Goal: Information Seeking & Learning: Check status

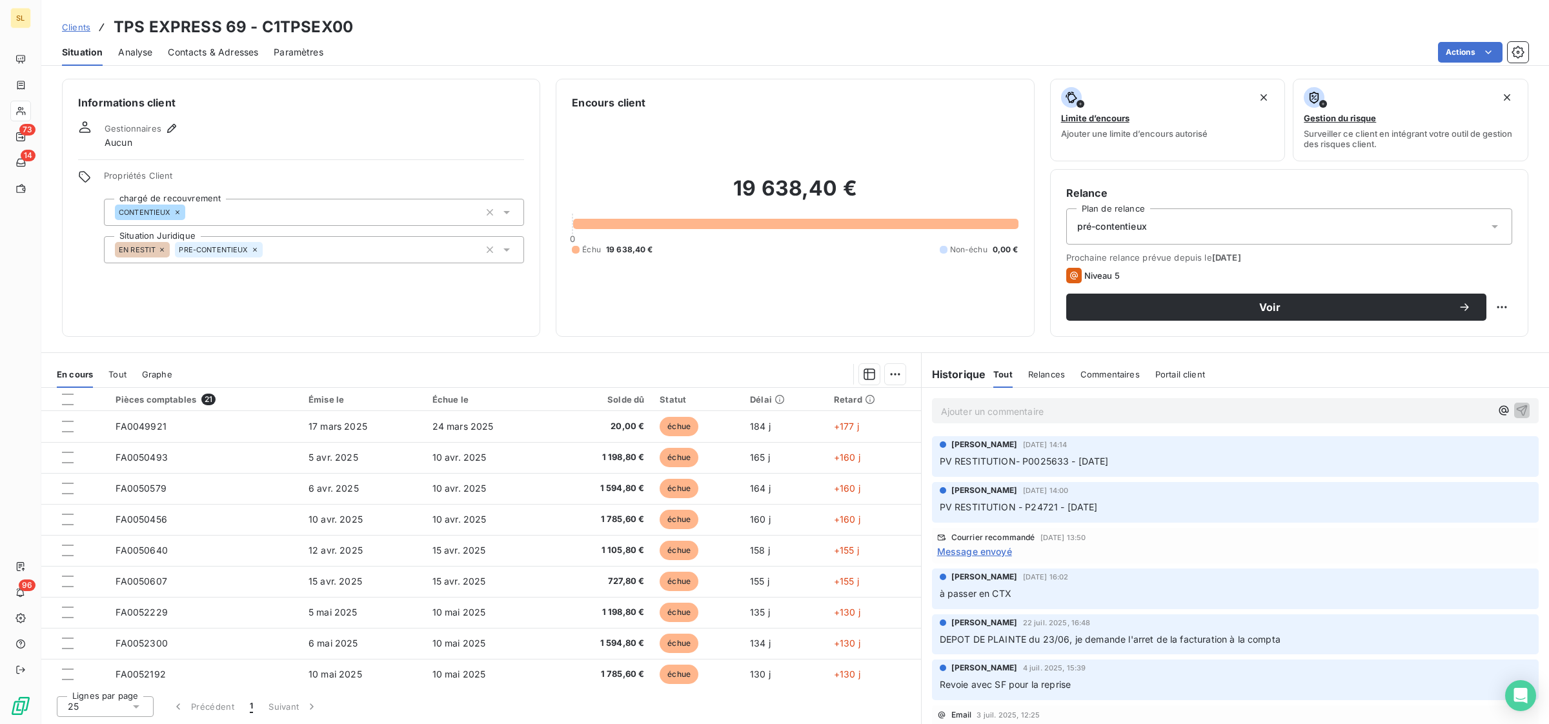
click at [70, 32] on span "Clients" at bounding box center [76, 27] width 28 height 10
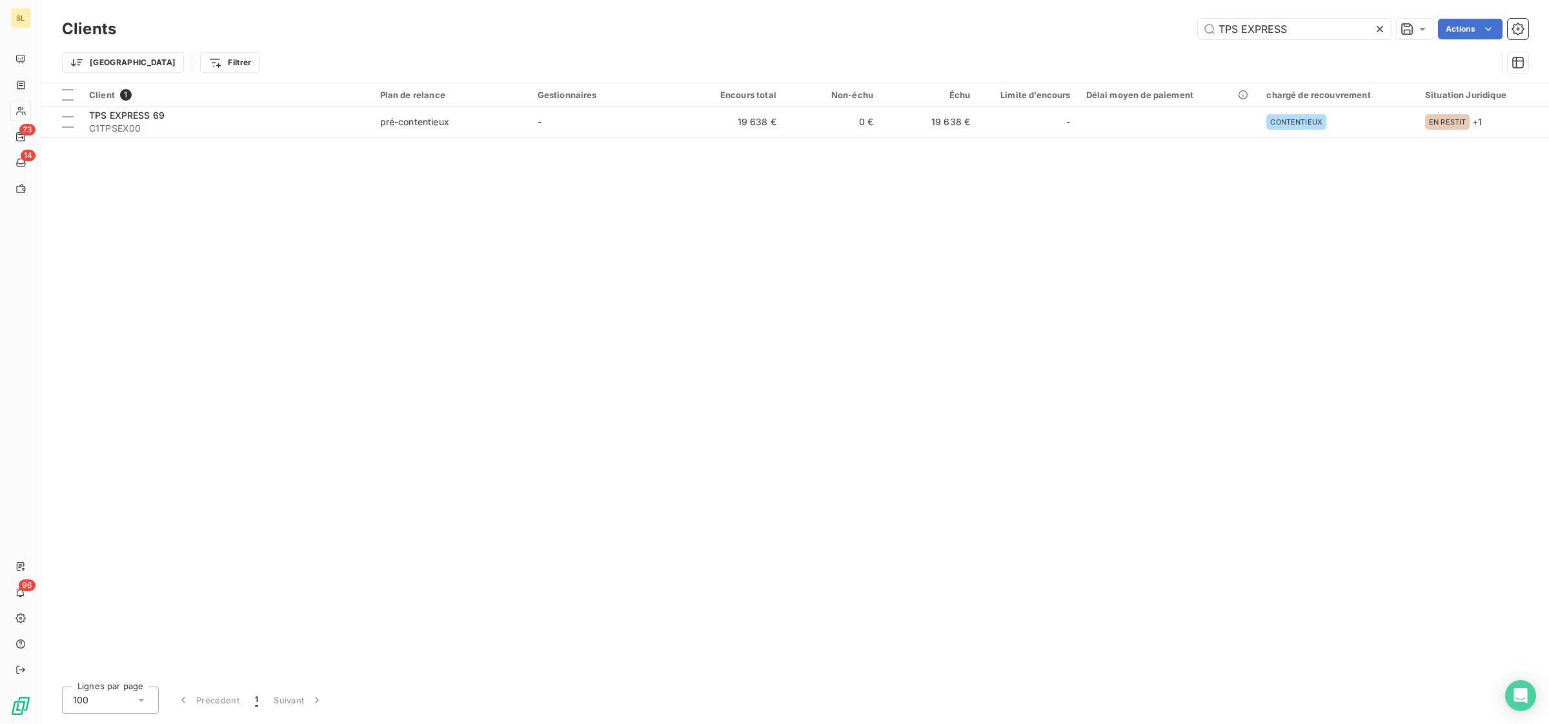
drag, startPoint x: 1292, startPoint y: 29, endPoint x: 1083, endPoint y: 15, distance: 209.0
click at [1089, 15] on div "Clients TPS EXPRESS Actions" at bounding box center [795, 28] width 1467 height 27
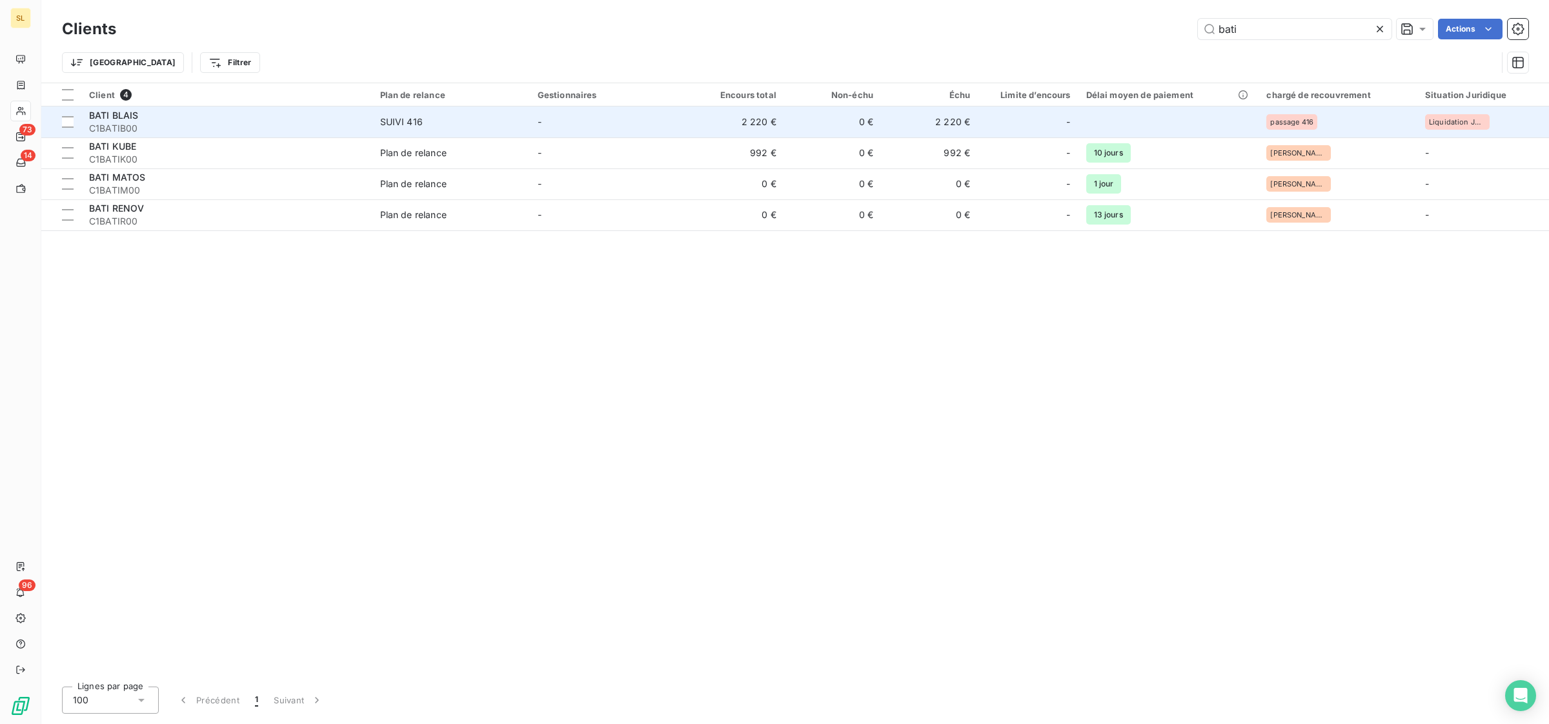
type input "bati"
click at [262, 130] on span "C1BATIB00" at bounding box center [227, 128] width 276 height 13
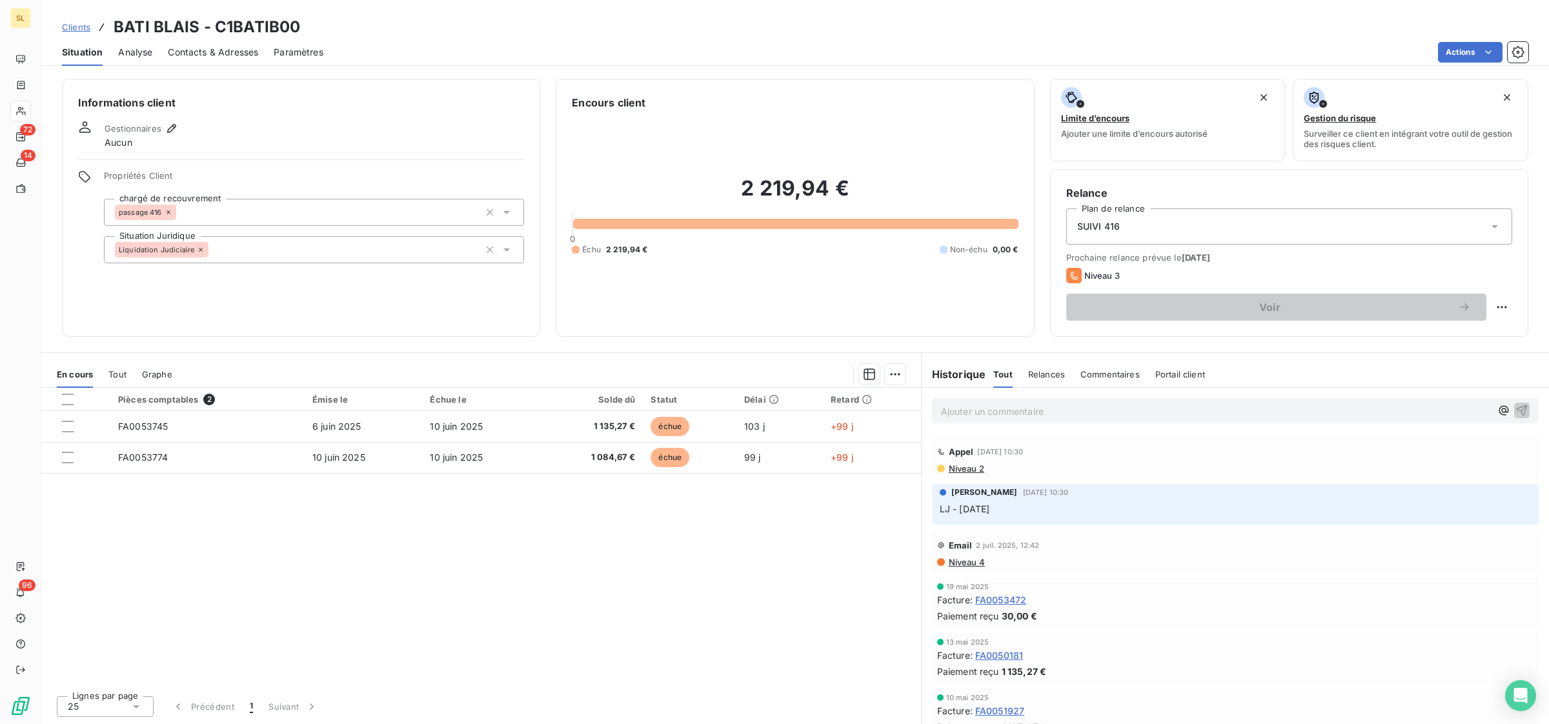
click at [76, 26] on span "Clients" at bounding box center [76, 27] width 28 height 10
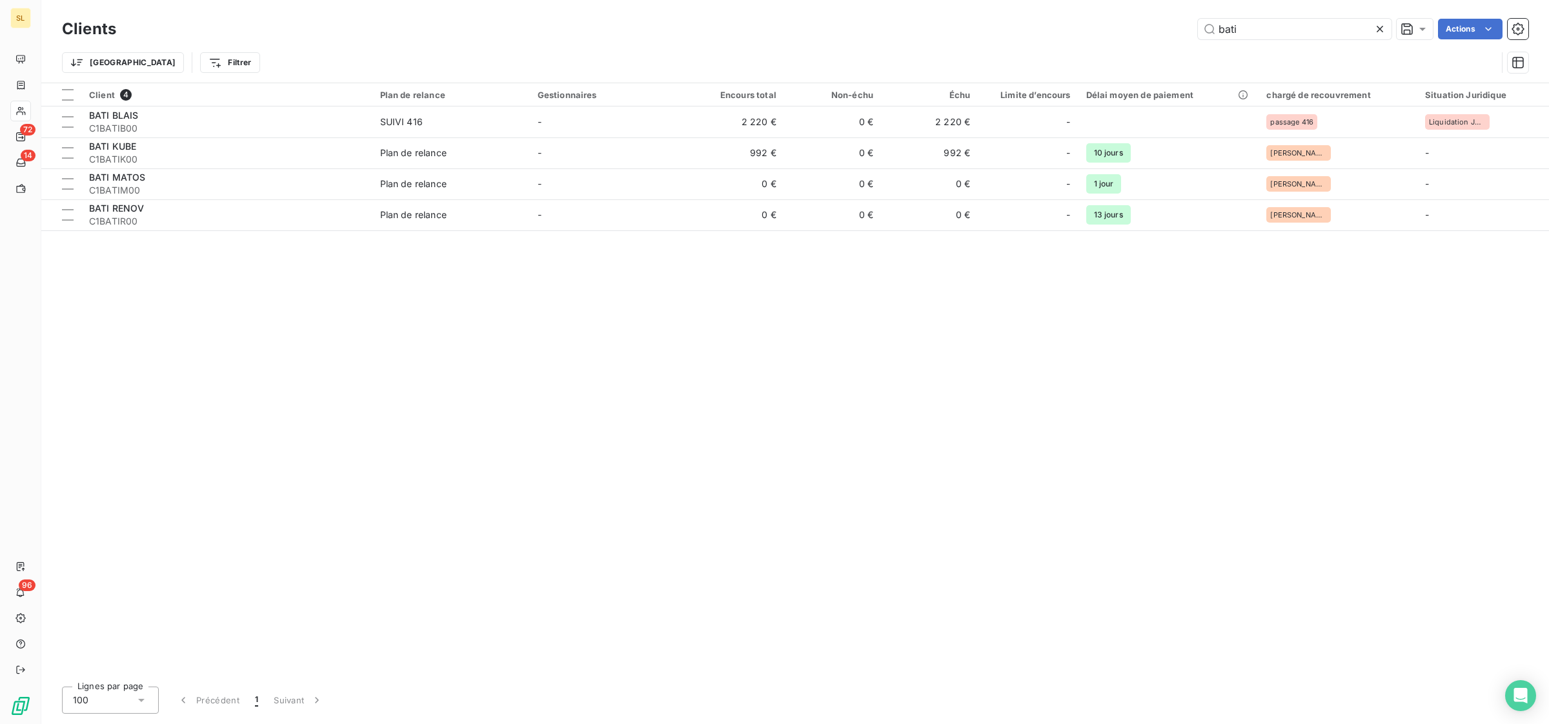
drag, startPoint x: 1288, startPoint y: 30, endPoint x: 1136, endPoint y: 21, distance: 152.0
click at [1136, 21] on div "bati Actions" at bounding box center [830, 29] width 1397 height 21
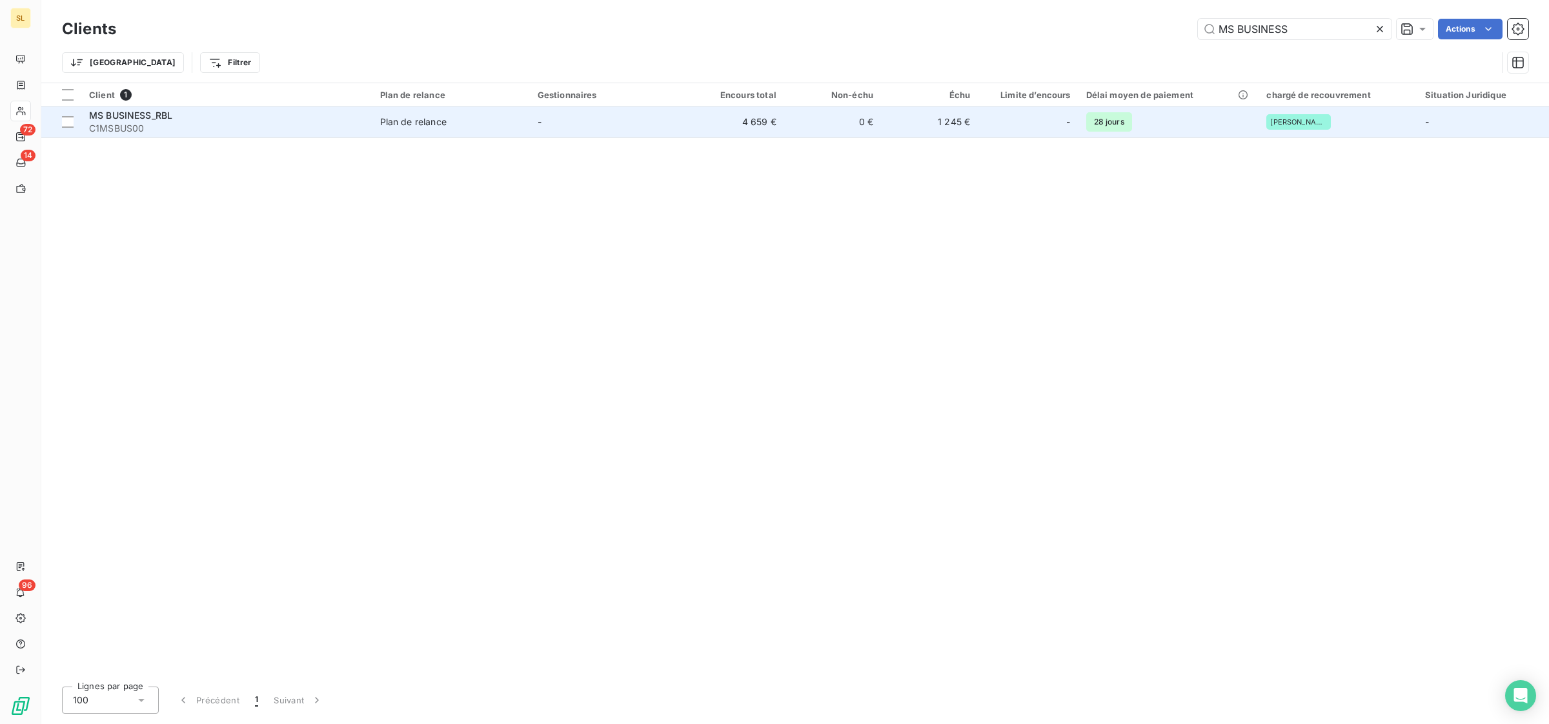
type input "MS BUSINESS"
click at [614, 123] on td "-" at bounding box center [609, 122] width 158 height 31
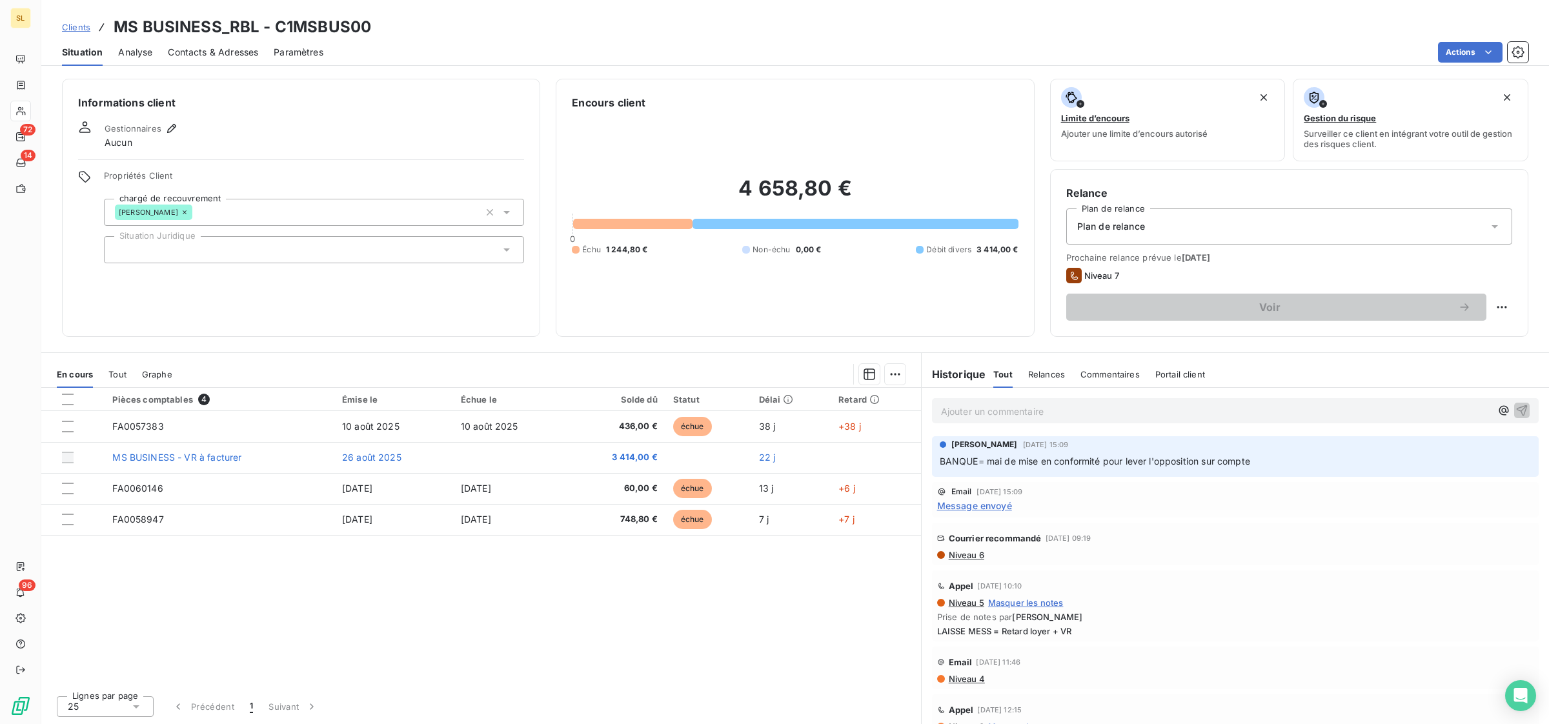
click at [995, 505] on span "Message envoyé" at bounding box center [974, 506] width 75 height 14
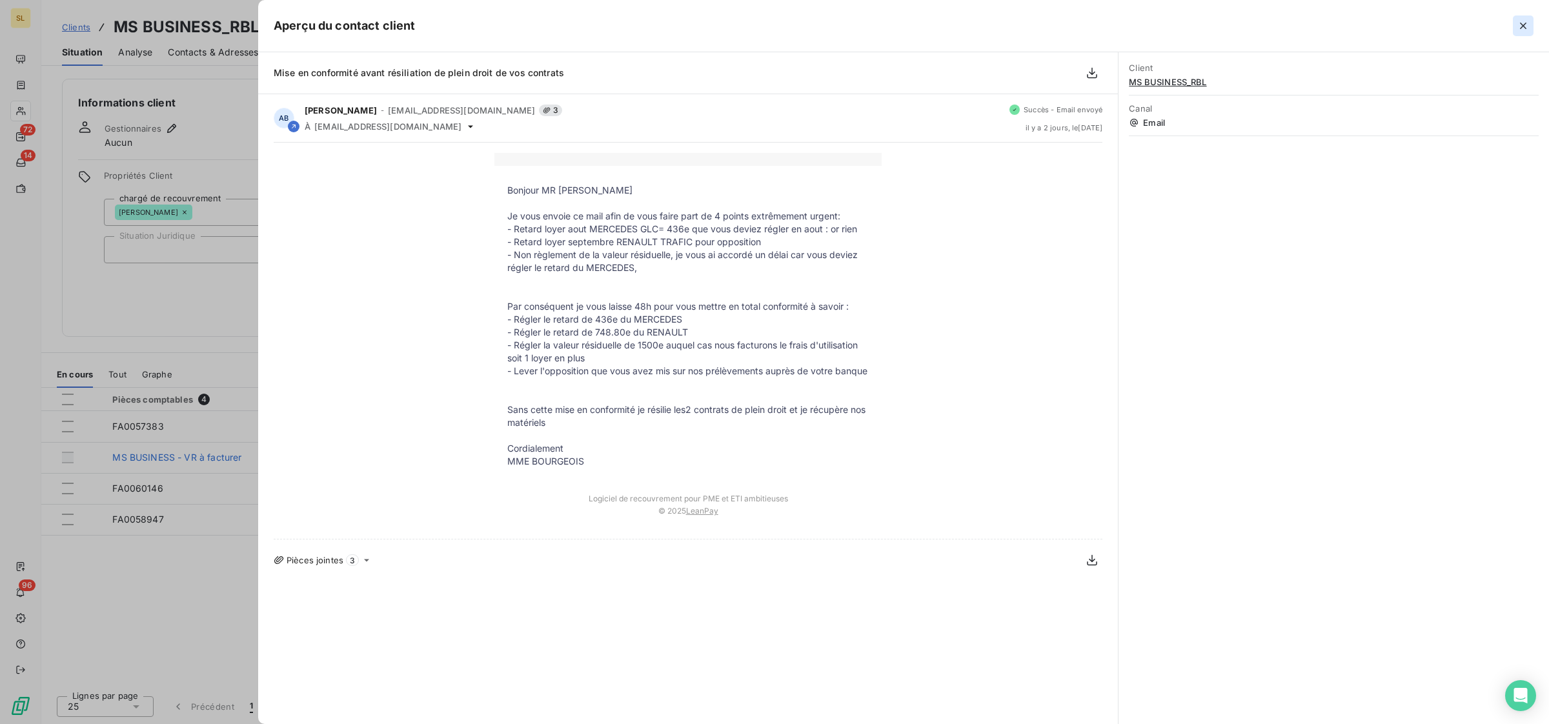
click at [1522, 29] on icon "button" at bounding box center [1523, 25] width 13 height 13
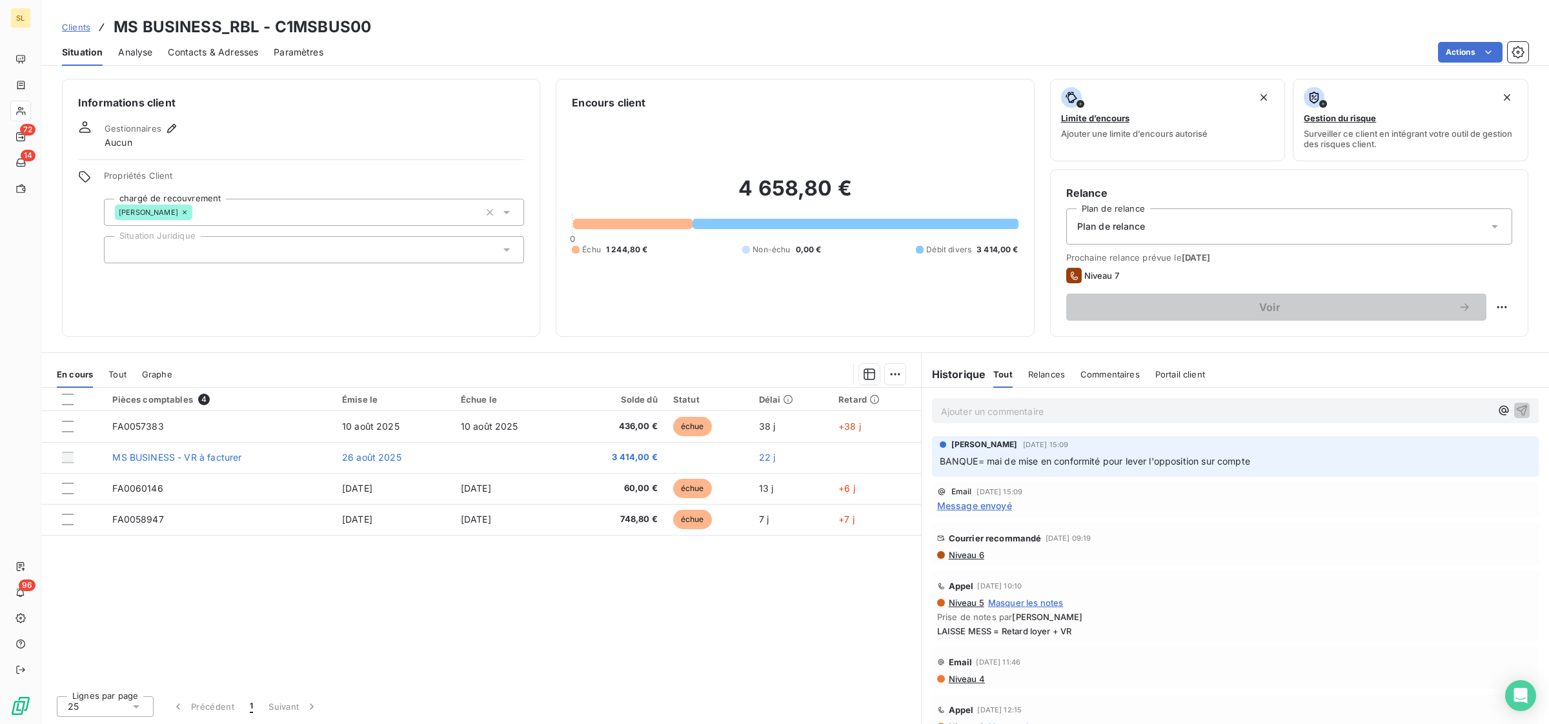
click at [85, 21] on link "Clients" at bounding box center [76, 27] width 28 height 13
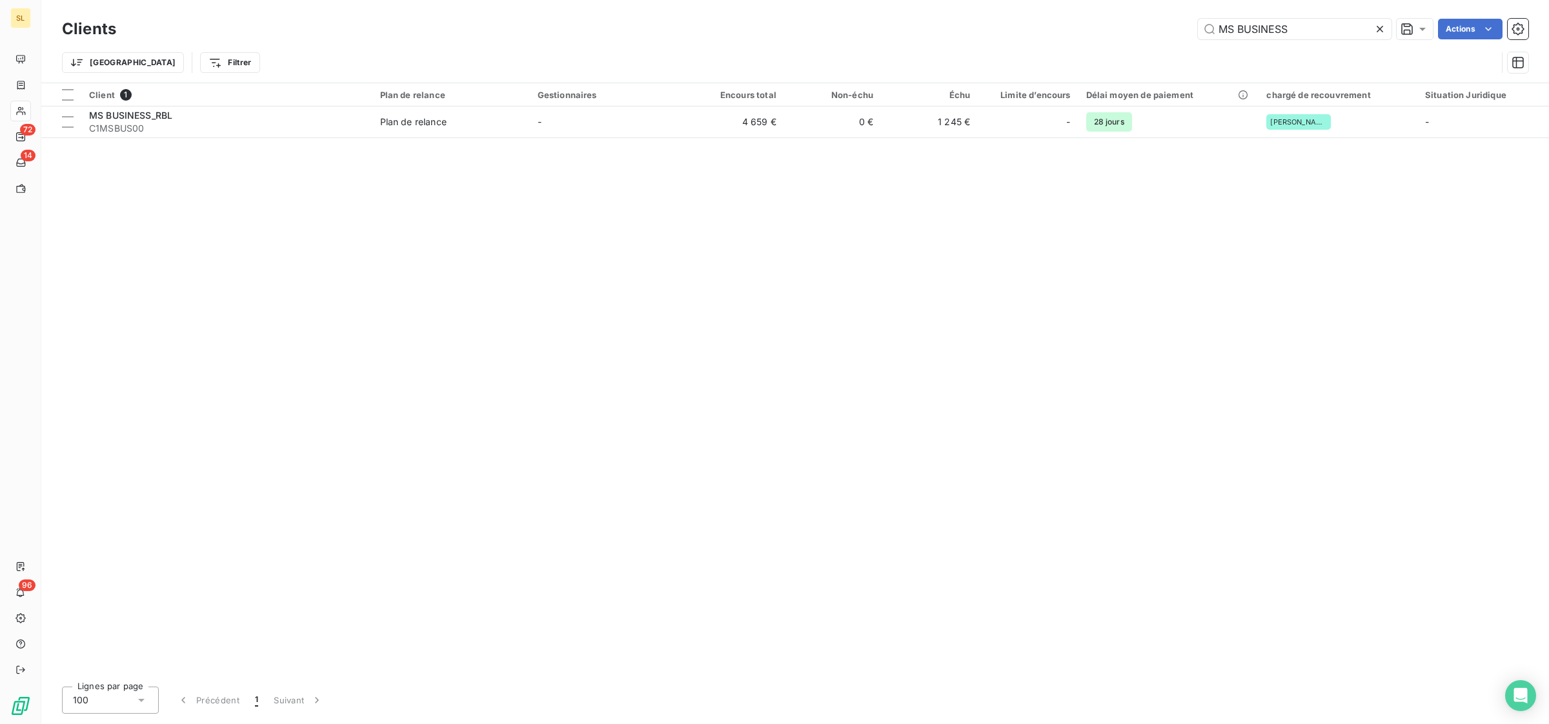
drag, startPoint x: 1316, startPoint y: 29, endPoint x: 1088, endPoint y: 7, distance: 228.9
click at [1088, 7] on div "Clients MS BUSINESS Actions Trier Filtrer" at bounding box center [795, 41] width 1508 height 83
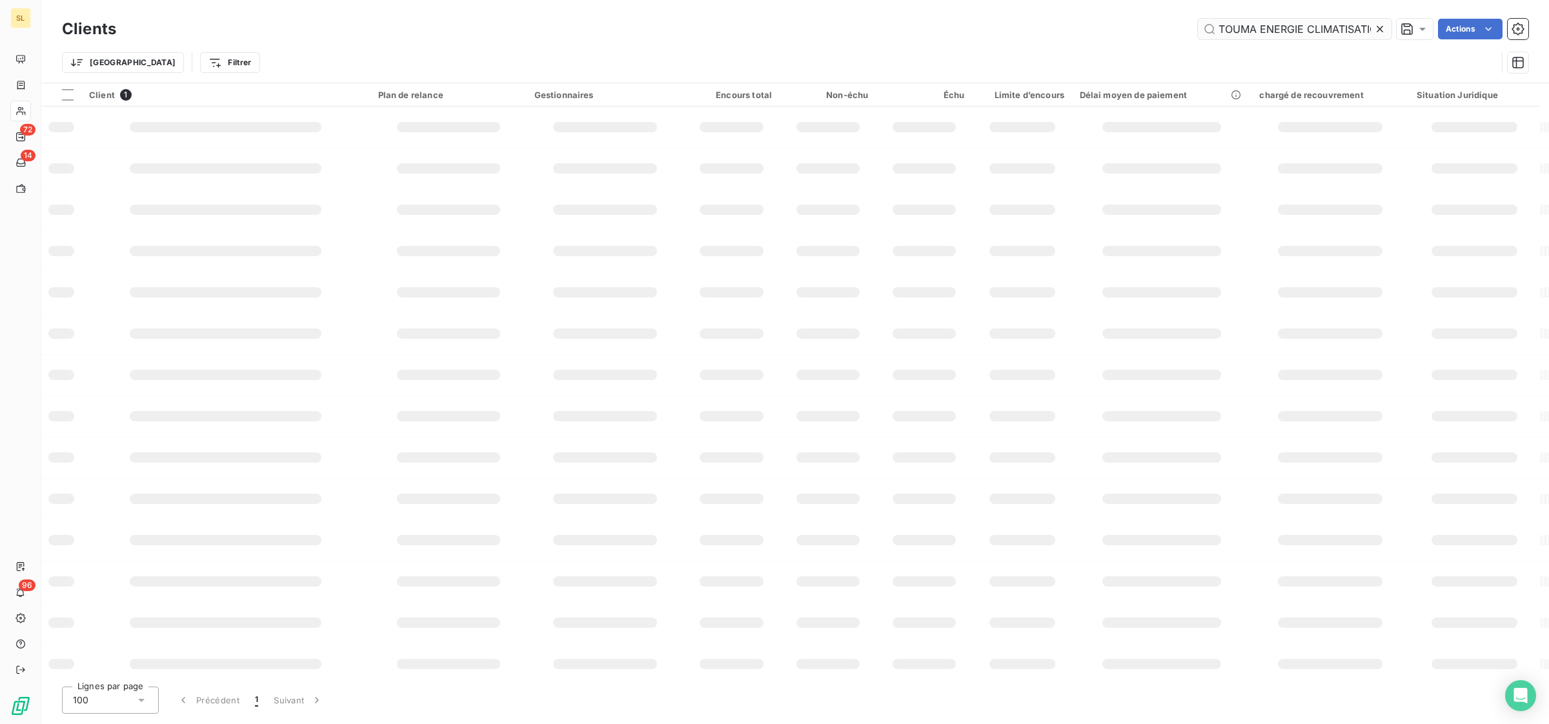
scroll to position [0, 14]
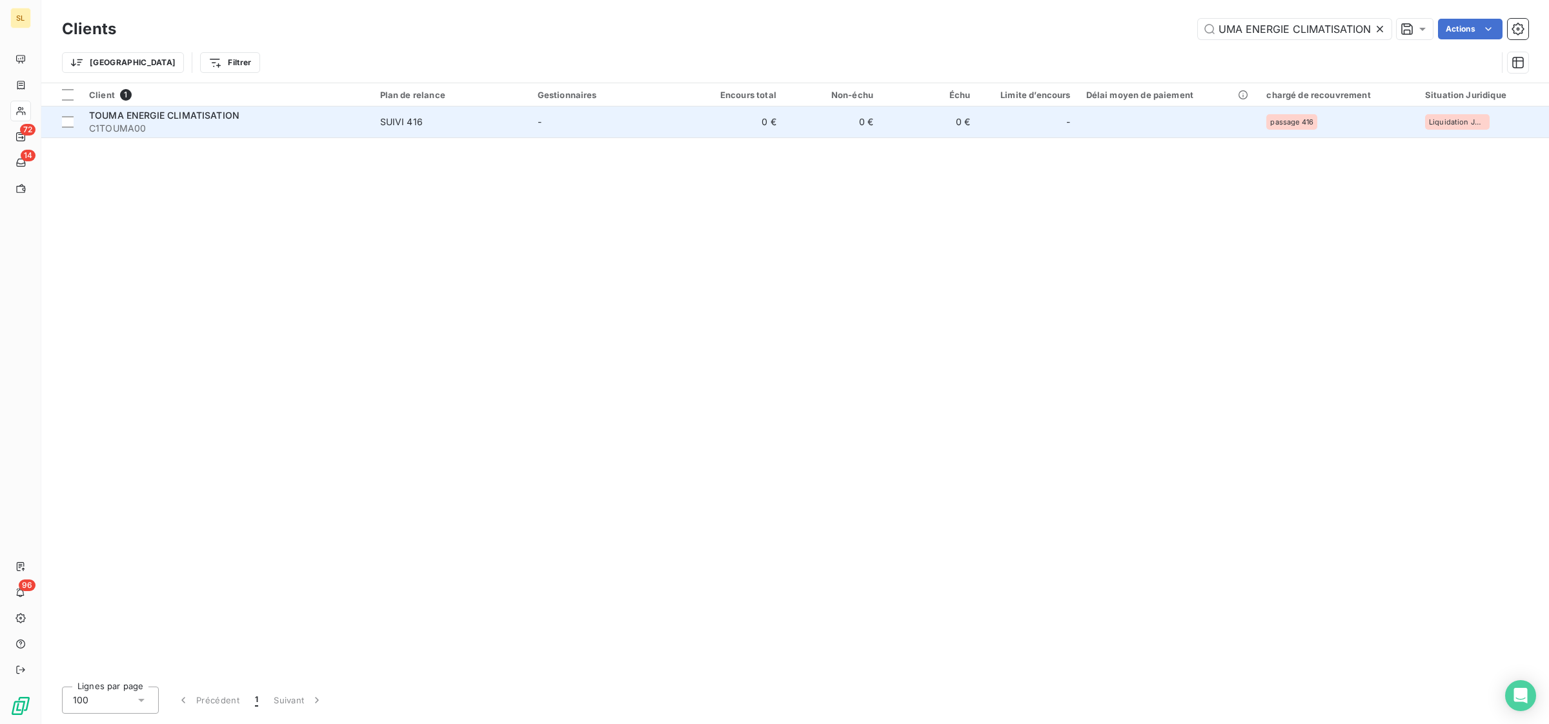
type input "TOUMA ENERGIE CLIMATISATION"
click at [584, 118] on td "-" at bounding box center [609, 122] width 158 height 31
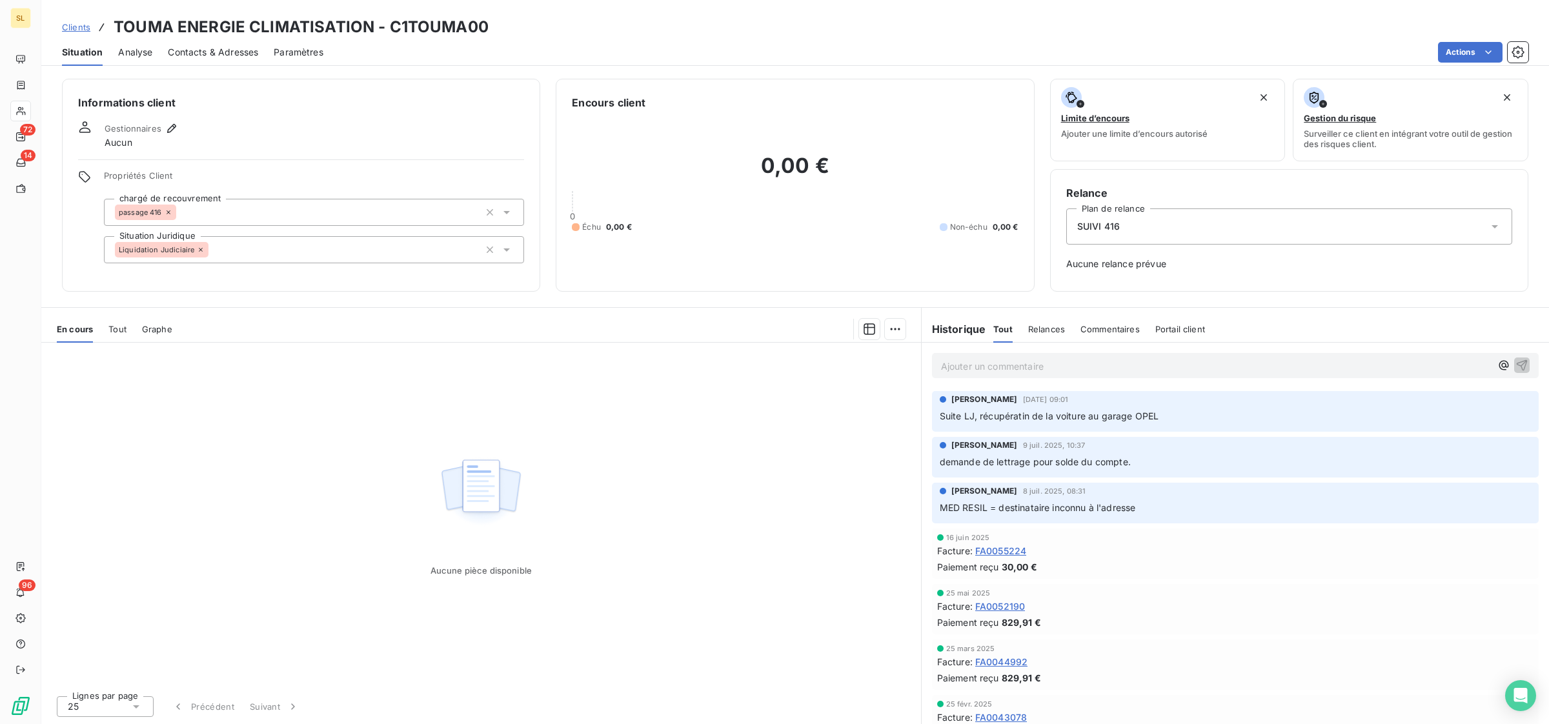
click at [88, 28] on span "Clients" at bounding box center [76, 27] width 28 height 10
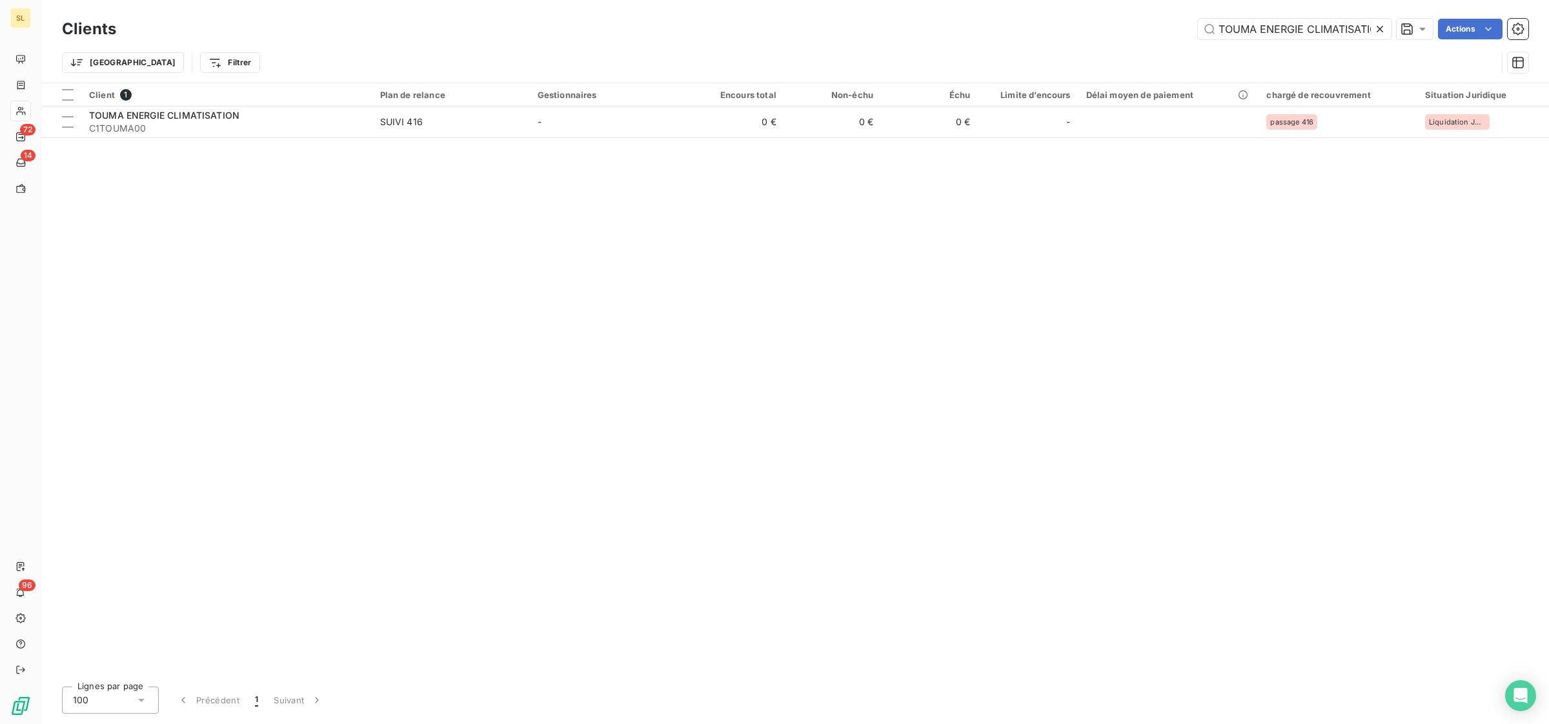
click at [1379, 30] on icon at bounding box center [1380, 29] width 13 height 13
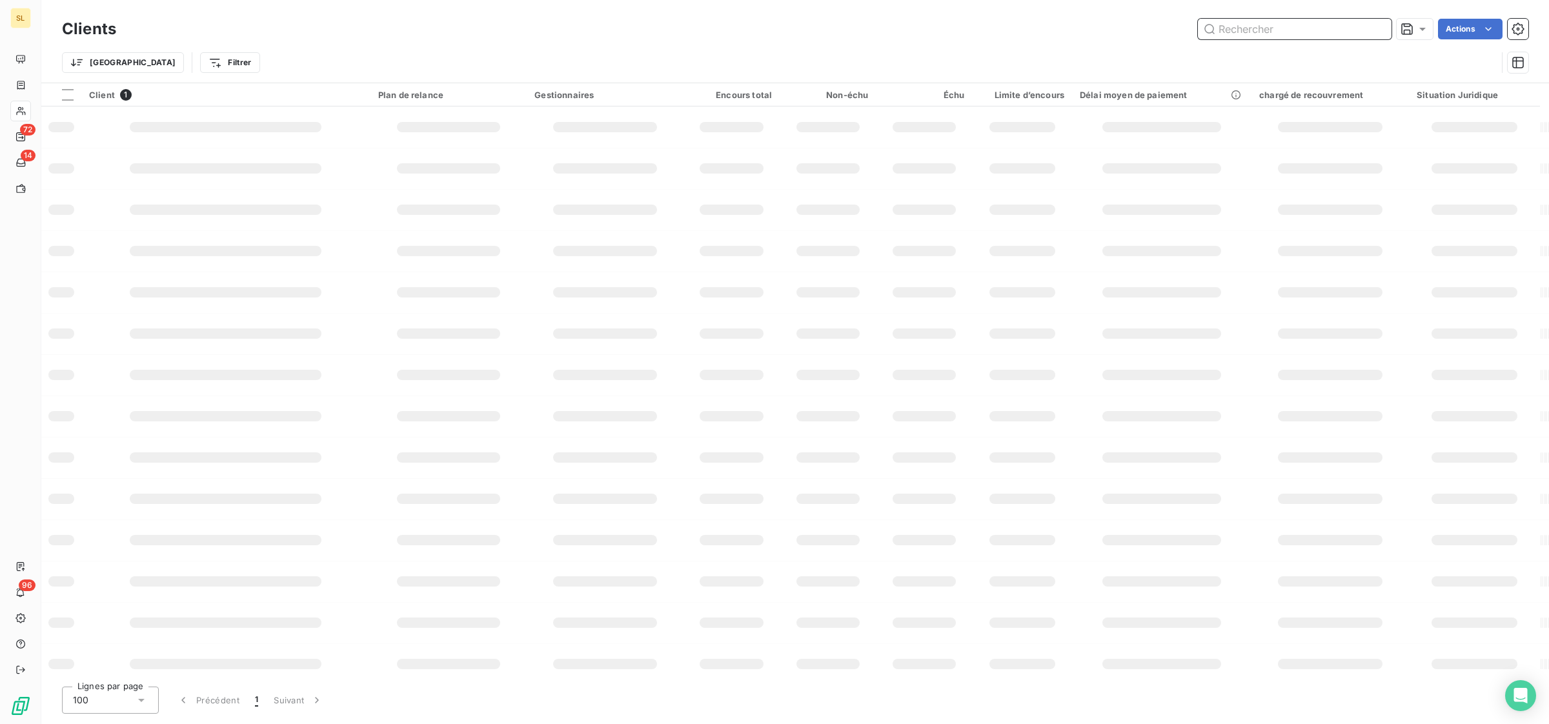
click at [1311, 26] on input "text" at bounding box center [1295, 29] width 194 height 21
paste input "[PERSON_NAME]"
click at [1310, 30] on input "SALVA [PERSON_NAME]" at bounding box center [1295, 29] width 194 height 21
paste input "[PERSON_NAME]"
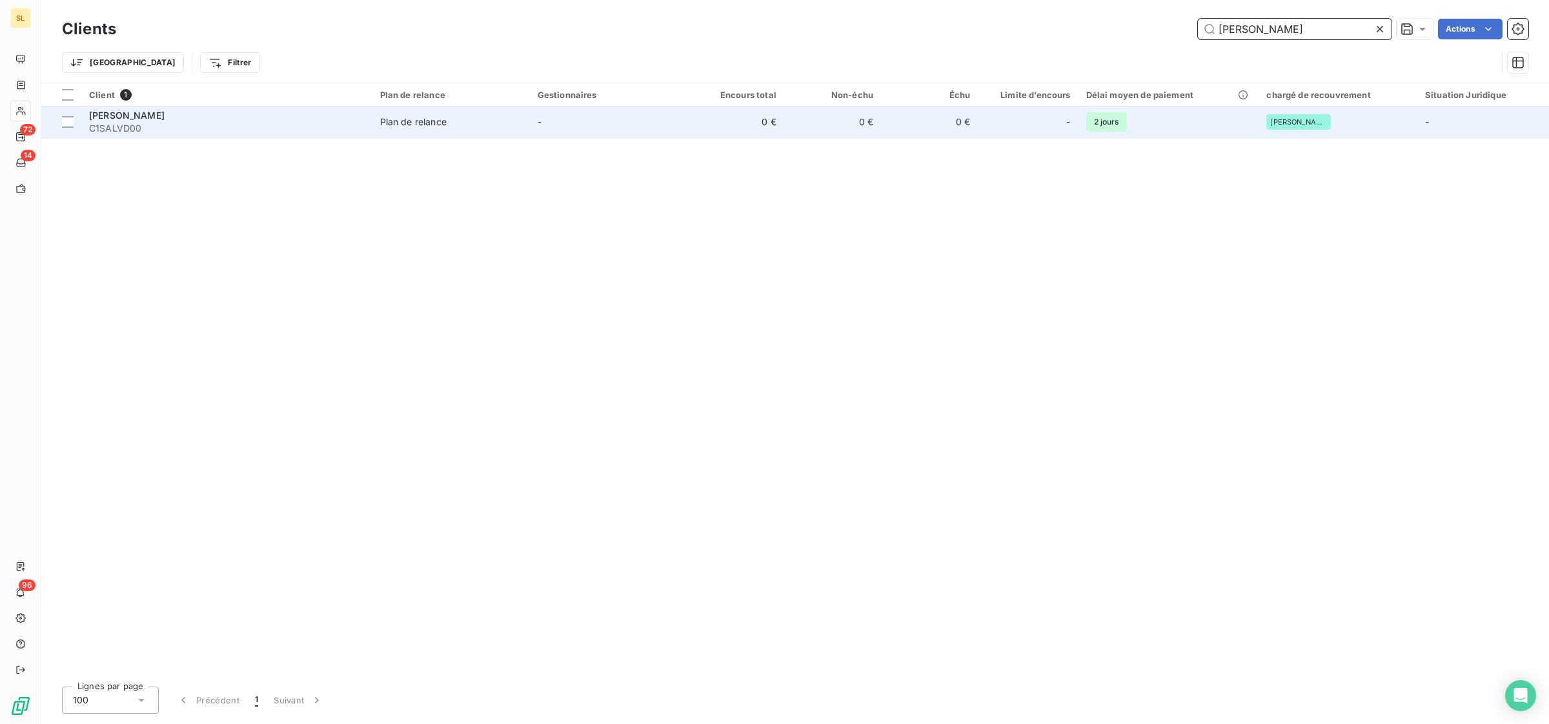
type input "[PERSON_NAME]"
click at [581, 119] on td "-" at bounding box center [609, 122] width 158 height 31
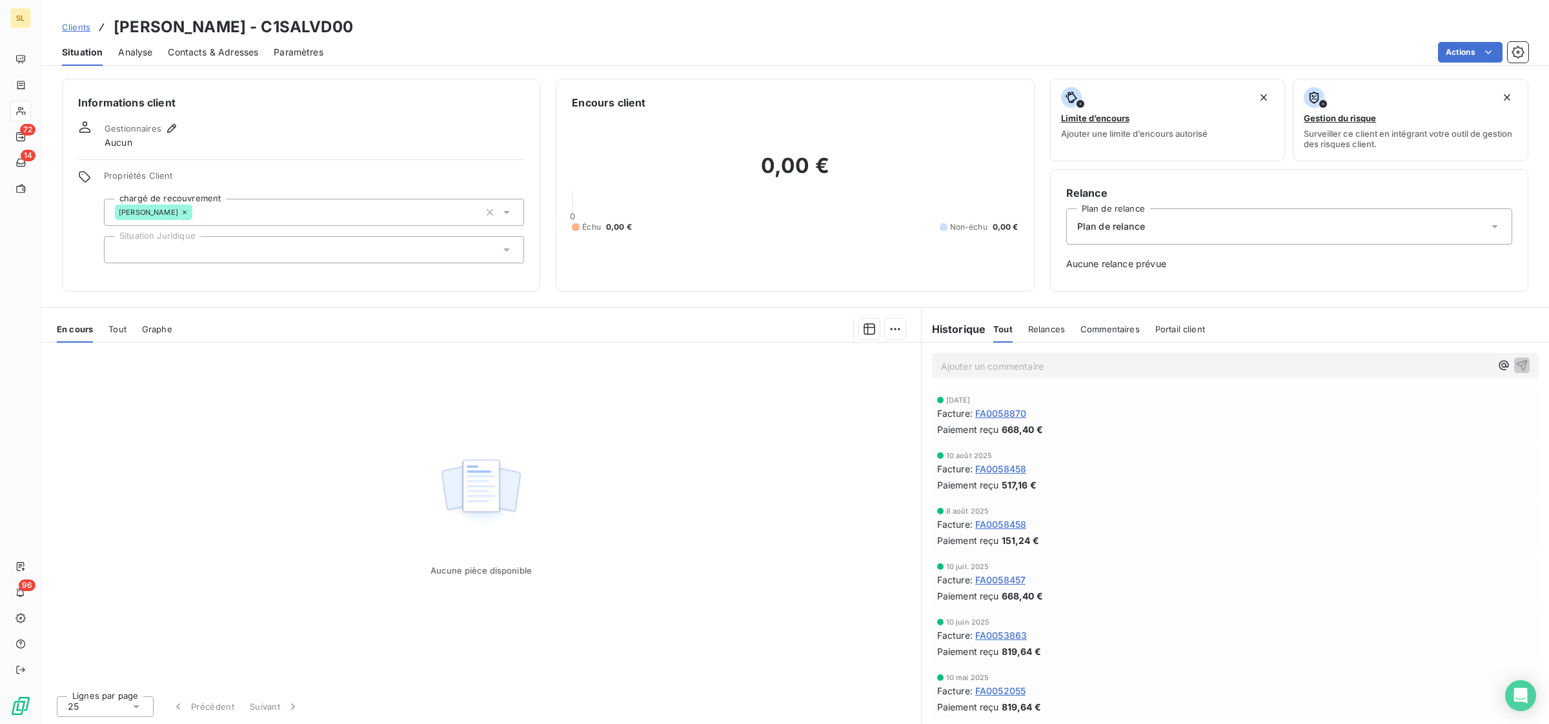
click at [1059, 420] on div "[DATE] Facture : FA0058870 Paiement reçu 668,40 €" at bounding box center [1235, 416] width 596 height 40
click at [1008, 469] on span "FA0058458" at bounding box center [1000, 469] width 51 height 14
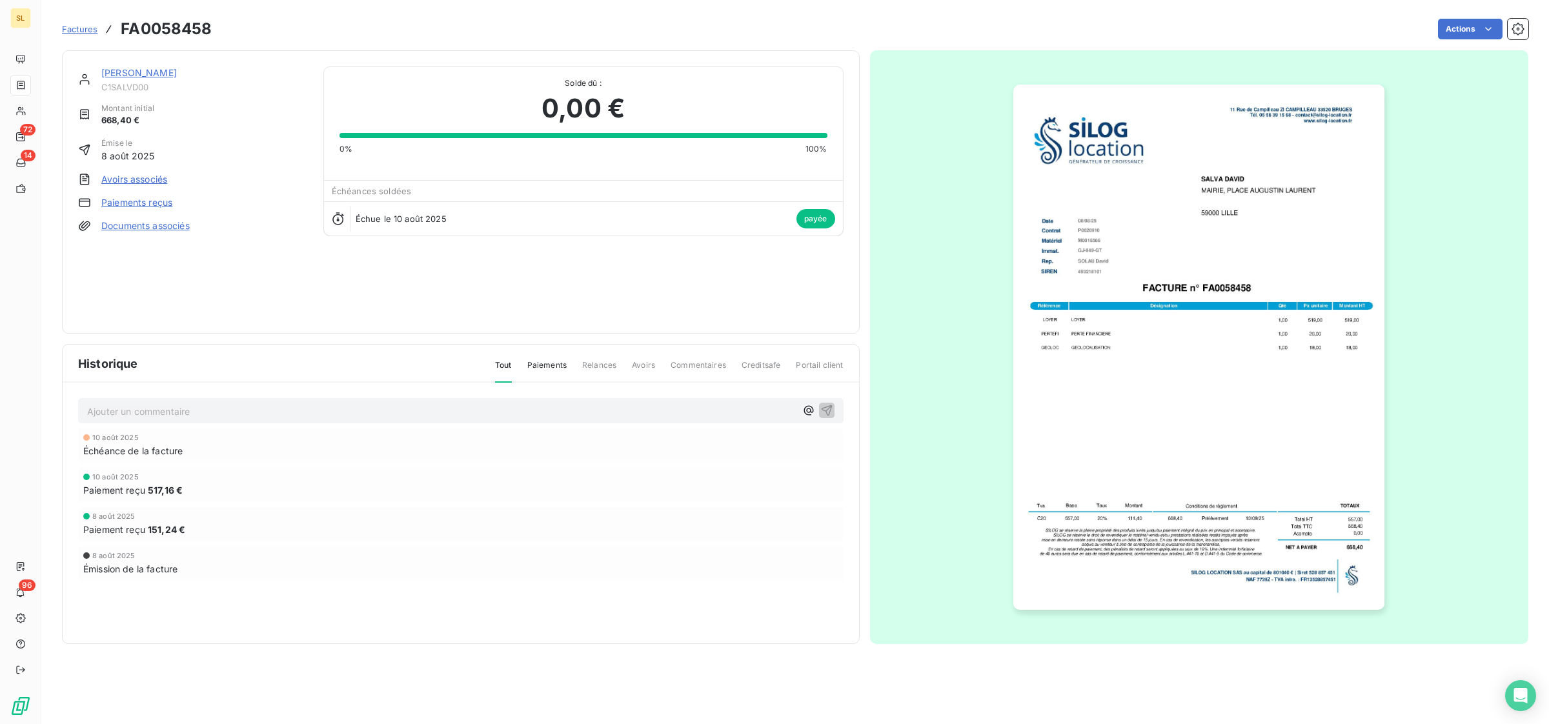
click at [1124, 259] on img "button" at bounding box center [1199, 347] width 371 height 525
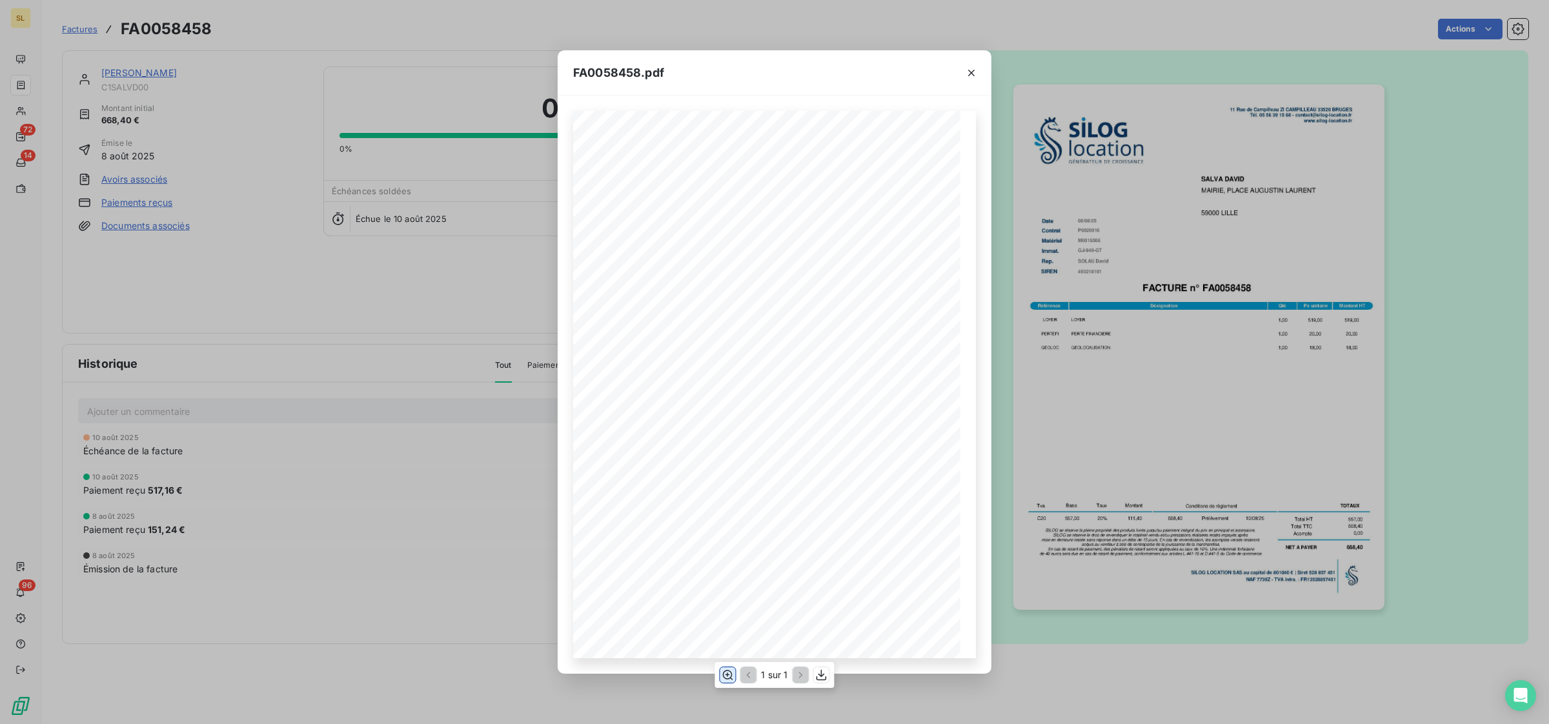
click at [721, 676] on icon "button" at bounding box center [727, 675] width 13 height 13
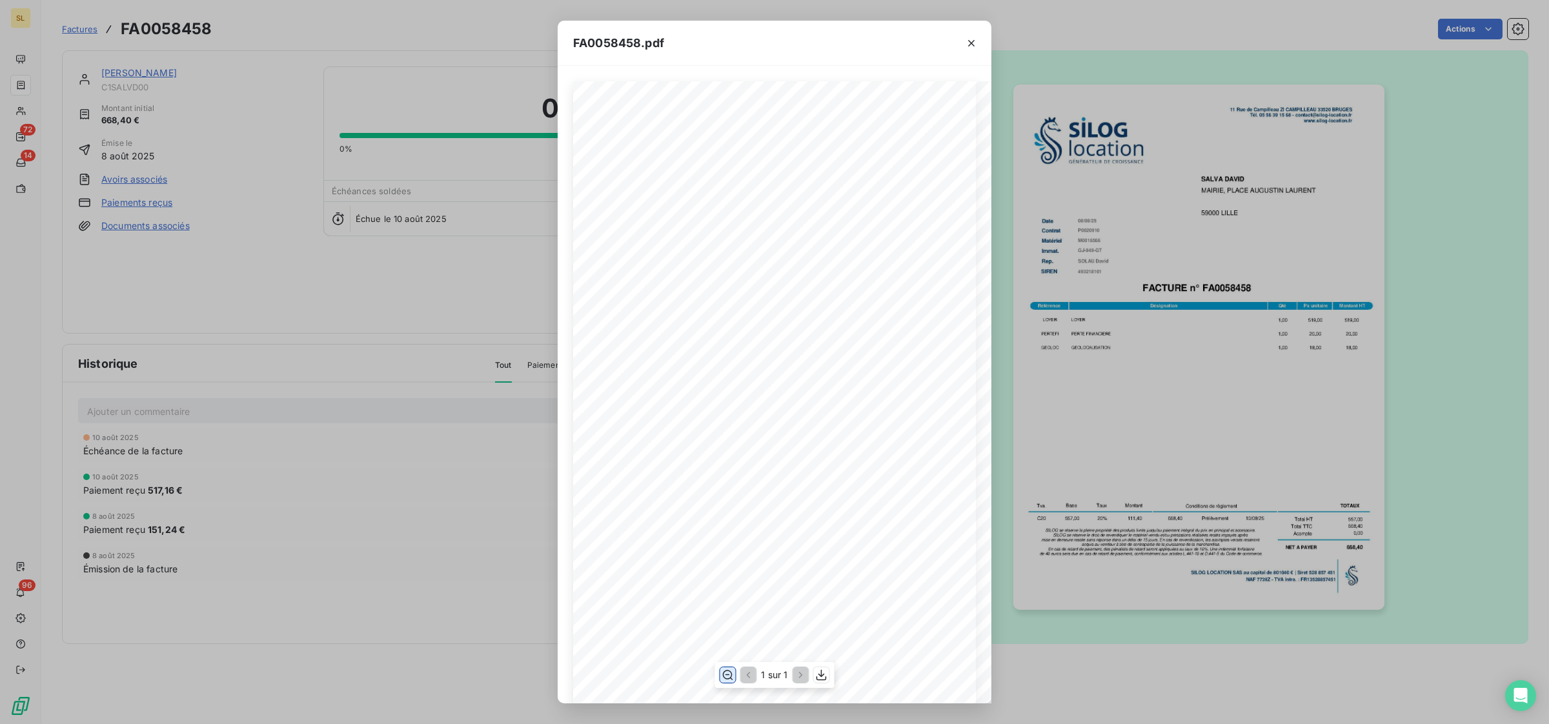
click at [721, 676] on icon "button" at bounding box center [727, 675] width 13 height 13
click at [970, 40] on icon "button" at bounding box center [971, 43] width 13 height 13
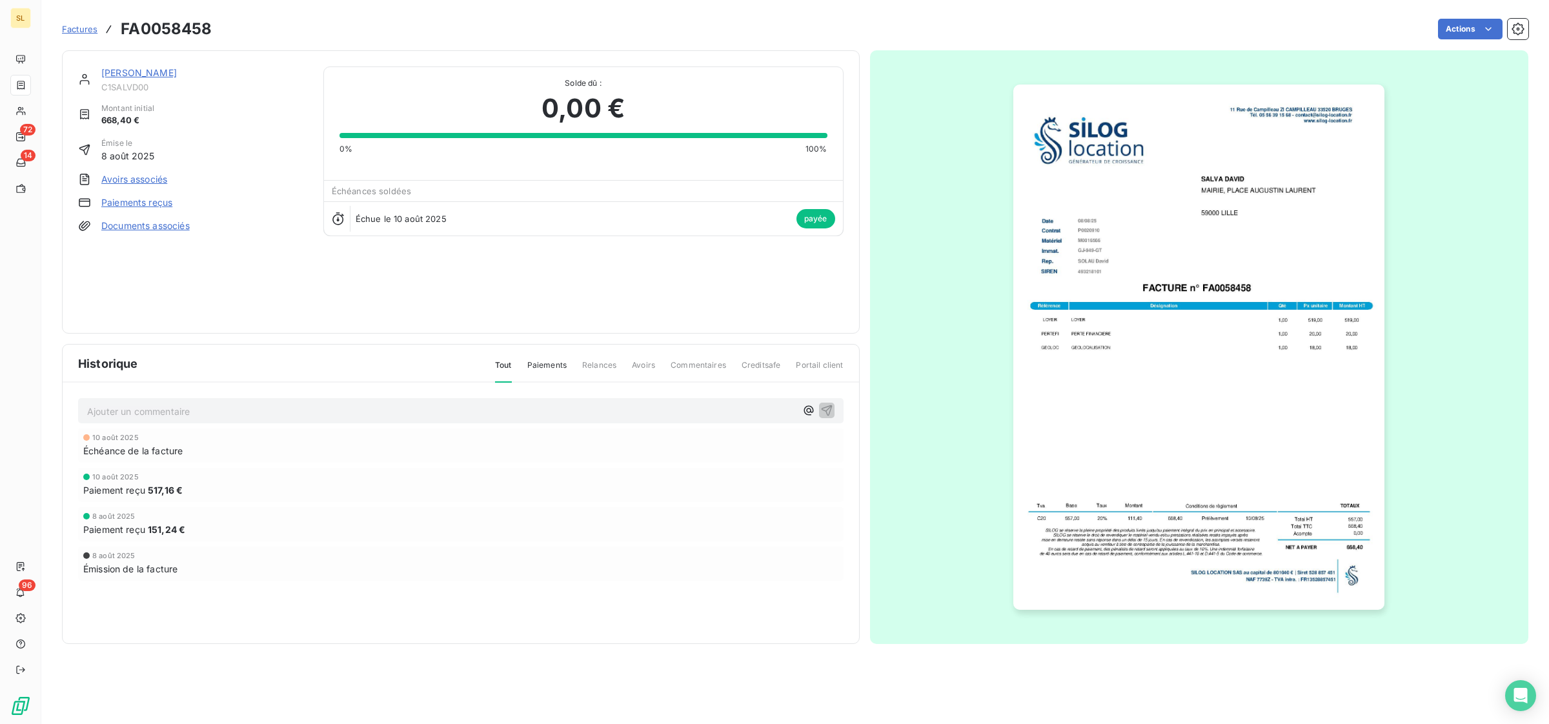
click at [144, 74] on link "[PERSON_NAME]" at bounding box center [139, 72] width 76 height 11
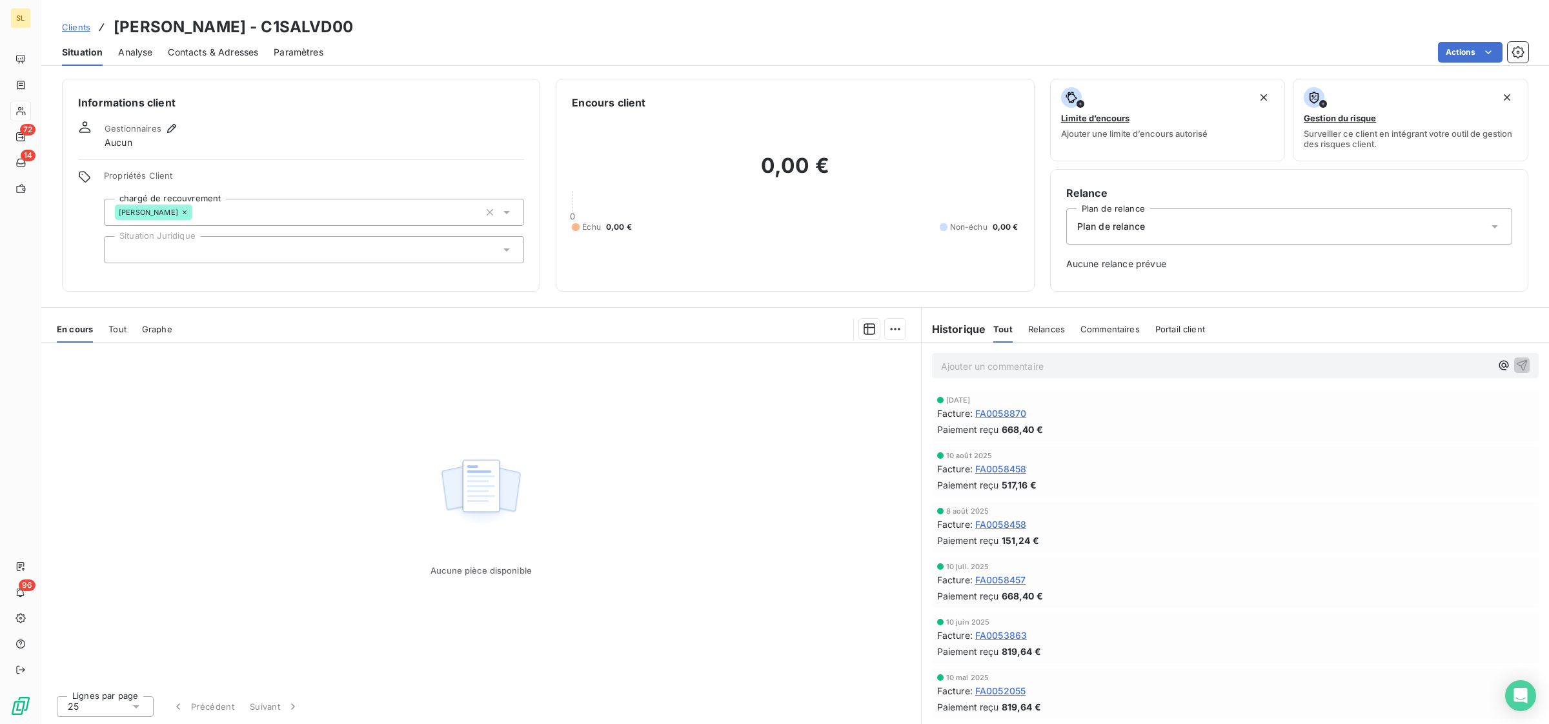
click at [112, 331] on span "Tout" at bounding box center [117, 329] width 18 height 10
